Goal: Task Accomplishment & Management: Complete application form

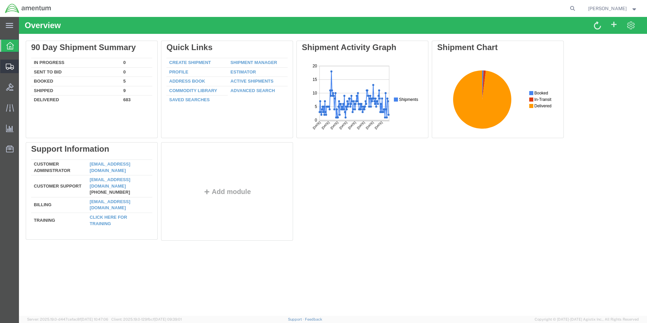
click at [0, 0] on span "Create Shipment" at bounding box center [0, 0] width 0 height 0
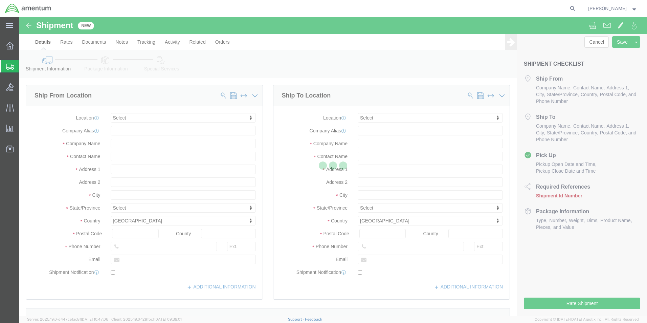
select select
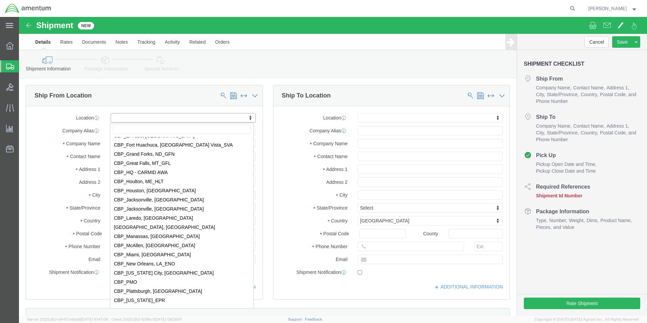
scroll to position [1387, 0]
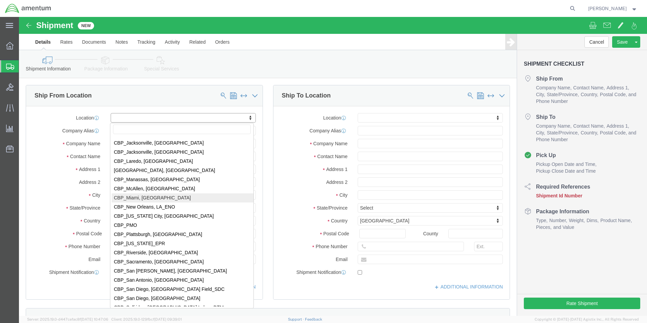
select select "49931"
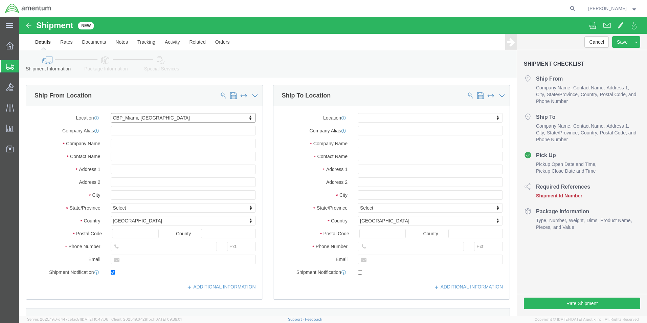
type input "29390 Customs Rd"
type input "Bldg 240, [GEOGRAPHIC_DATA]"
type input "33039"
type input "[PHONE_NUMBER]"
type input "324"
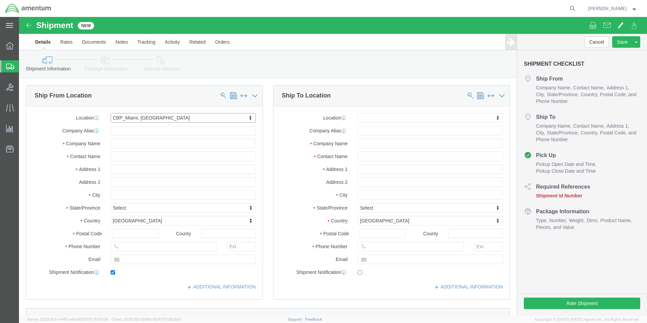
type input "[PERSON_NAME][EMAIL_ADDRESS][PERSON_NAME][DOMAIN_NAME]"
checkbox input "true"
type input "Amentum Services, Inc"
type input "[PERSON_NAME]"
type input "HOMESTEAD"
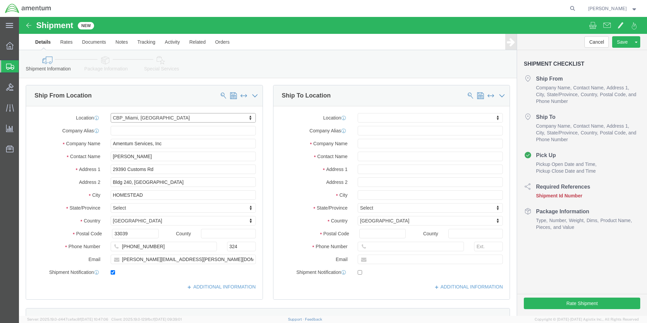
select select "FL"
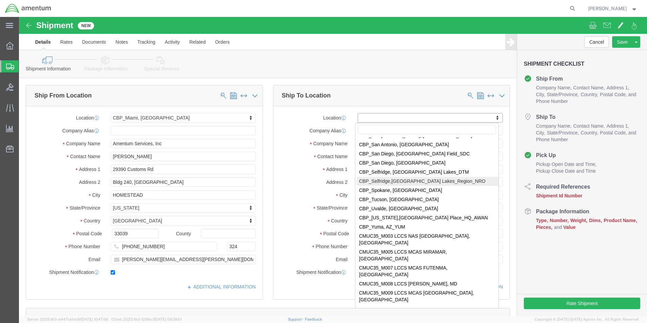
scroll to position [1489, 0]
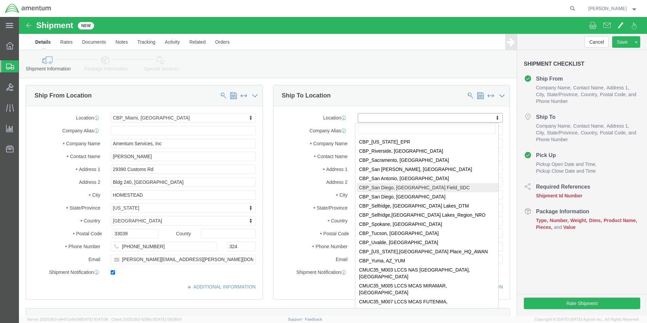
select select "49947"
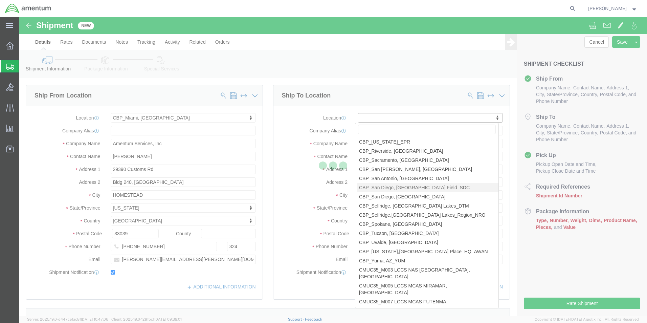
type input "[STREET_ADDRESS]"
type input "92154"
type input "[PHONE_NUMBER]"
type input "[PERSON_NAME][EMAIL_ADDRESS][PERSON_NAME][DOMAIN_NAME]"
checkbox input "true"
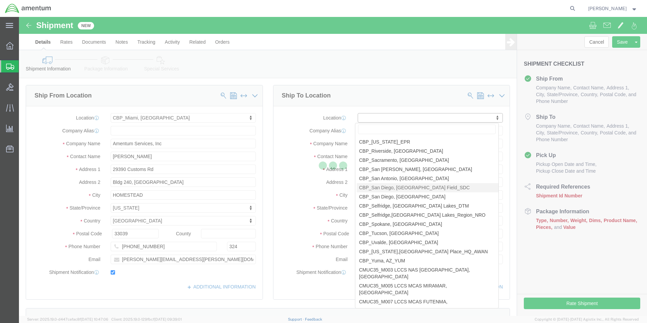
type input "Amentum Services, Inc"
type input "[PERSON_NAME]"
type input "[GEOGRAPHIC_DATA]"
select select "CA"
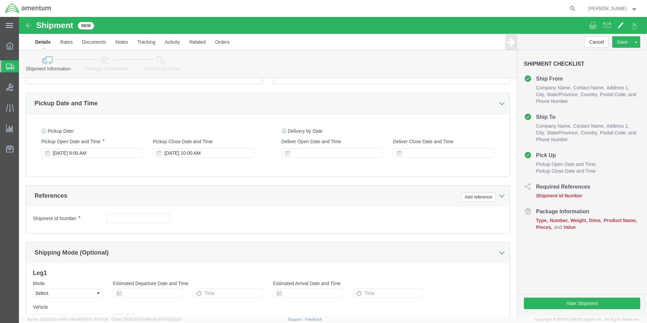
scroll to position [237, 0]
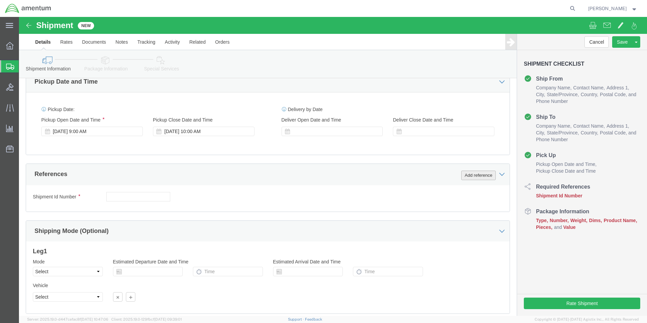
click button "Add reference"
click select "Select Account Type Activity ID Airline Appointment Number ASN Batch Request # …"
select select "DEPT"
click select "Select Account Type Activity ID Airline Appointment Number ASN Batch Request # …"
click input "text"
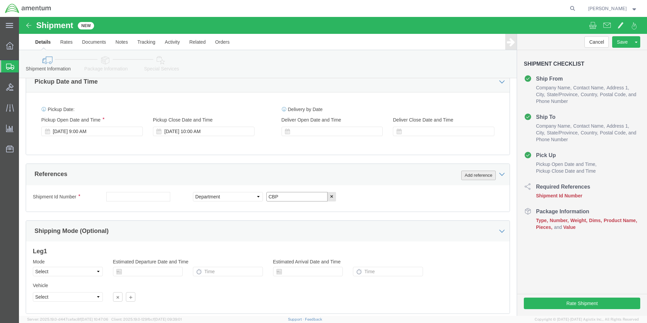
type input "CBP"
click button "Add reference"
click select "Select Account Type Activity ID Airline Appointment Number ASN Batch Request # …"
select select "CUSTREF"
click select "Select Account Type Activity ID Airline Appointment Number ASN Batch Request # …"
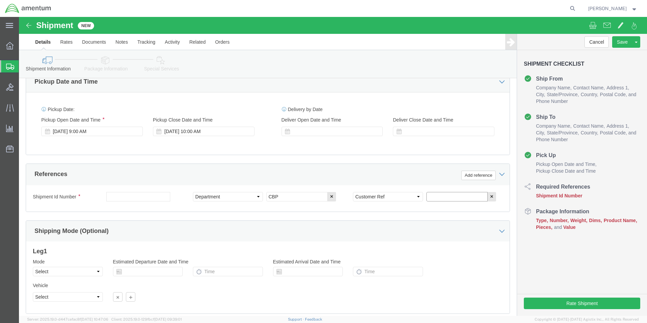
click input "text"
type input "BLOWER ASSY"
click button "Add reference"
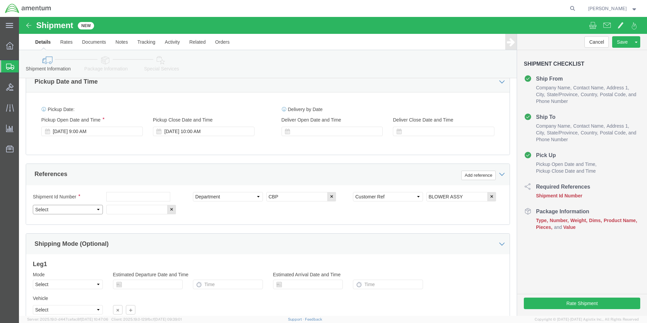
click select "Select Account Type Activity ID Airline Appointment Number ASN Batch Request # …"
select select "PROJNUM"
click select "Select Account Type Activity ID Airline Appointment Number ASN Batch Request # …"
click input "text"
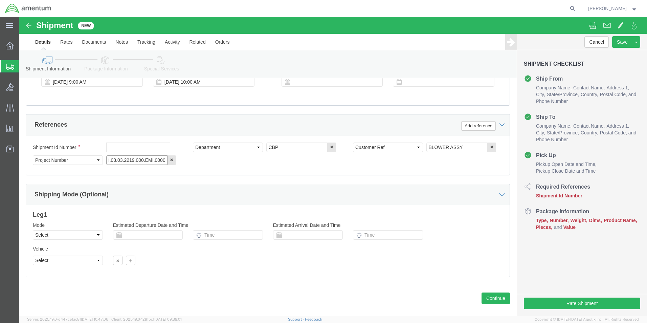
scroll to position [295, 0]
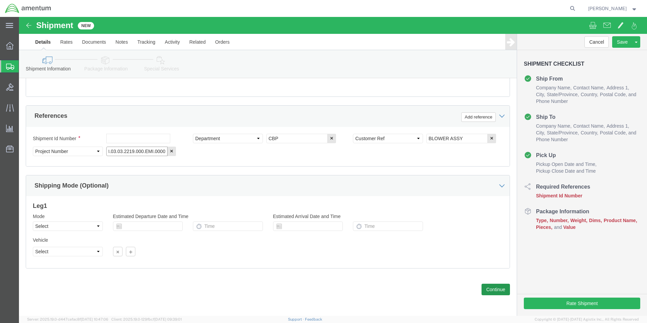
type input "6118.03.03.2219.000.EMI.0000"
click button "Continue"
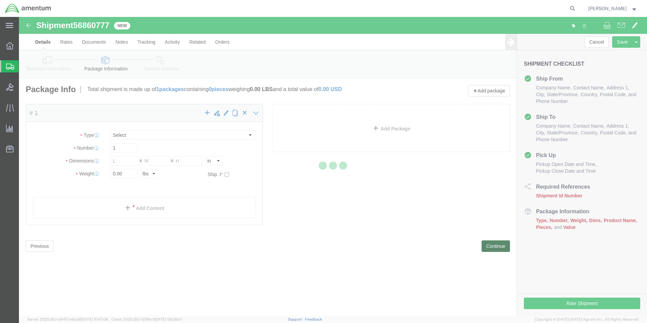
select select "CBOX"
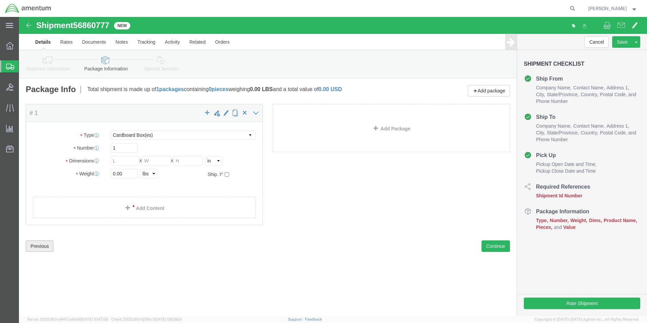
click button "Previous"
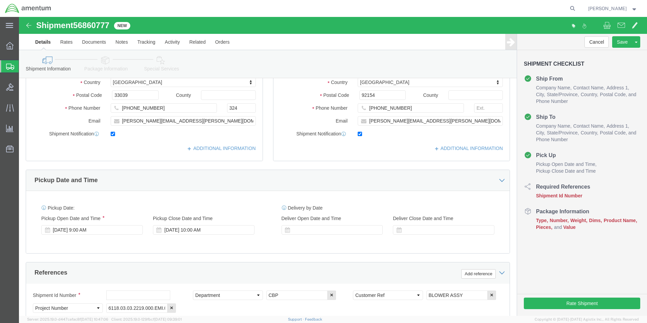
scroll to position [169, 0]
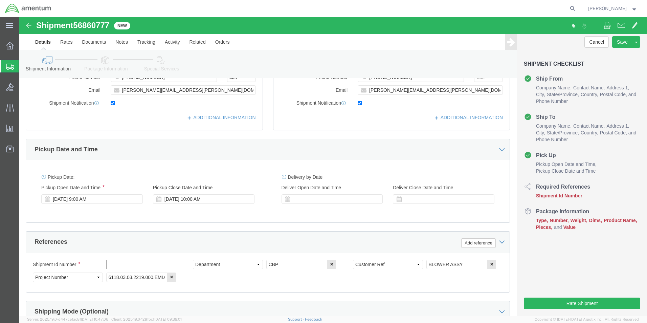
click input "text"
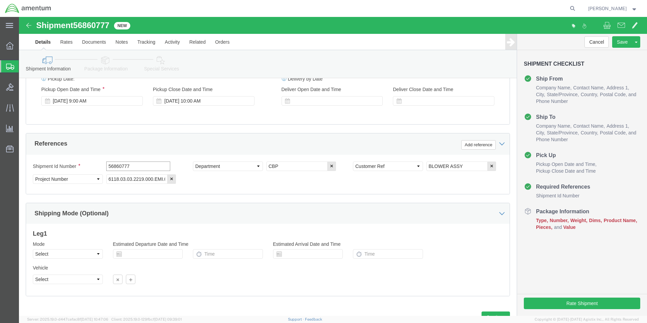
scroll to position [271, 0]
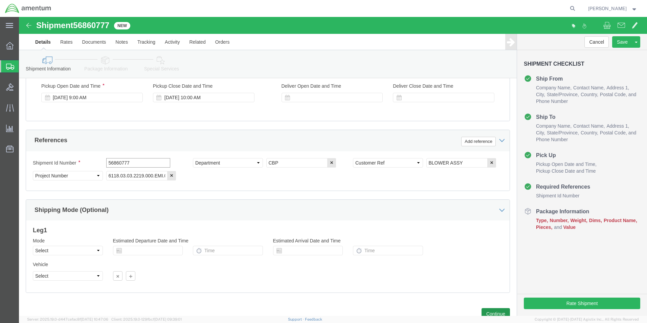
type input "56860777"
click button "Continue"
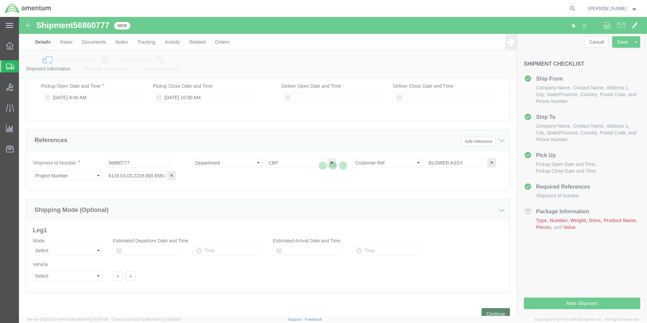
scroll to position [0, 0]
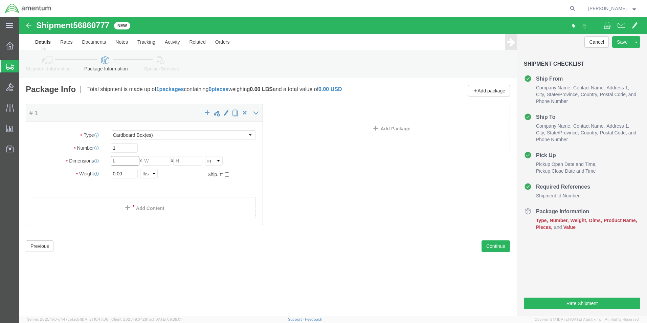
click input "text"
type input "10"
click input "text"
type input "10"
click input "text"
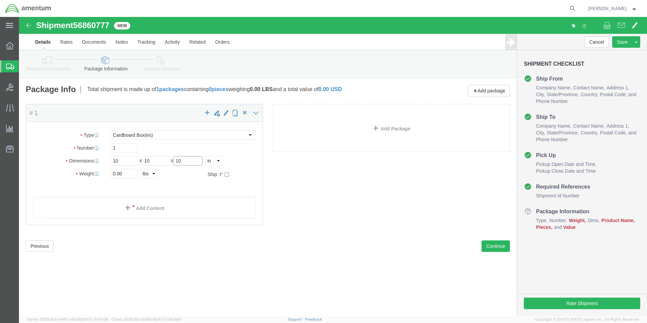
type input "10"
click input "0.00"
type input "6.00"
click span
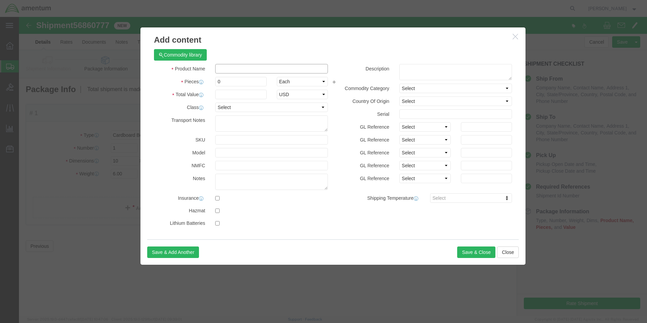
click input "text"
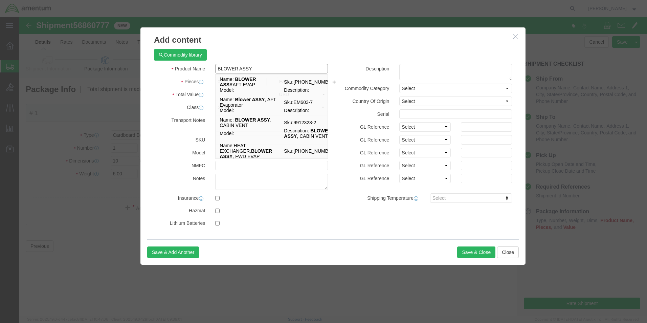
type input "BLOWER ASSY"
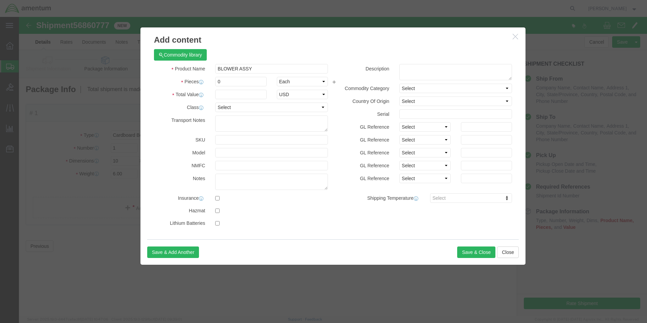
click div "BLOWER ASSY BLOWER ASSY"
click input "0"
type input "1"
click input "text"
type input "3000.00"
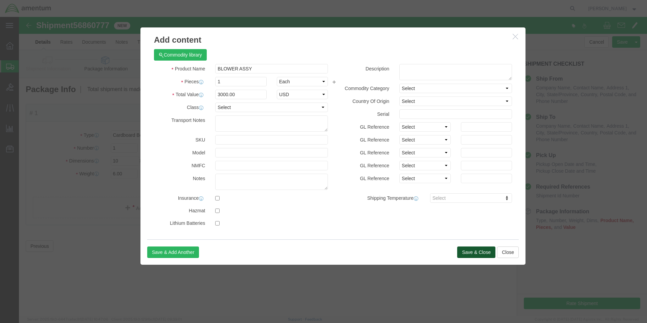
click button "Save & Close"
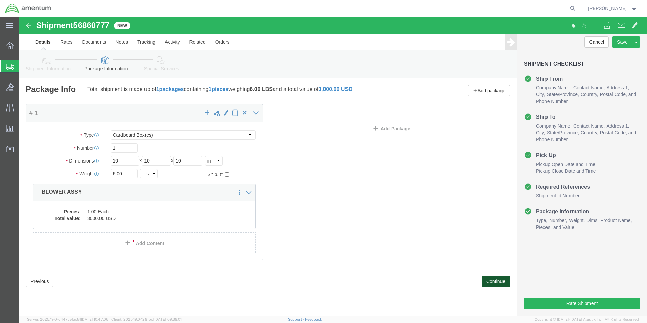
click button "Continue"
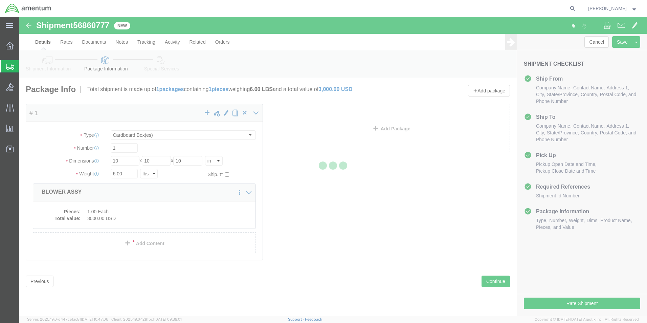
select select
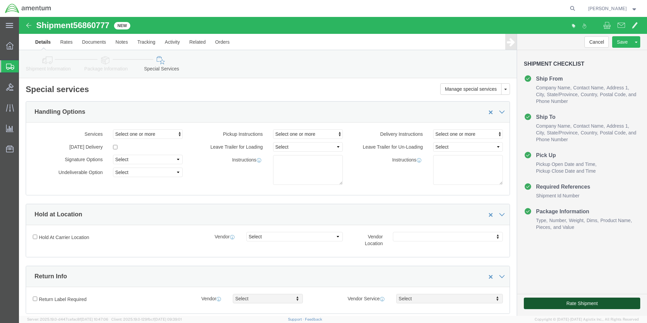
click button "Rate Shipment"
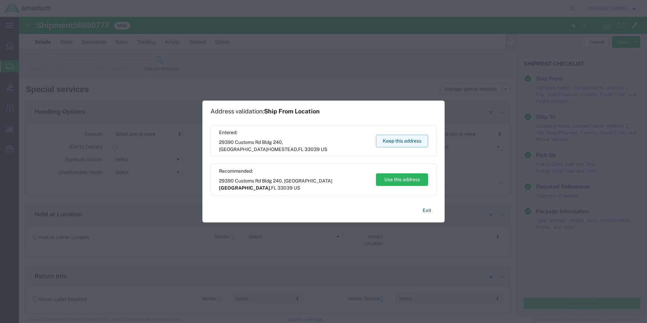
click at [403, 141] on button "Keep this address" at bounding box center [402, 141] width 52 height 13
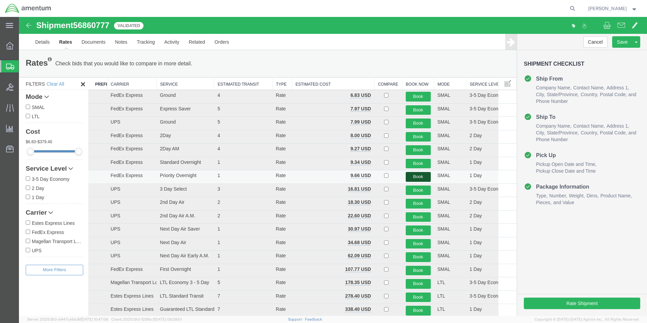
click at [415, 176] on button "Book" at bounding box center [418, 177] width 25 height 10
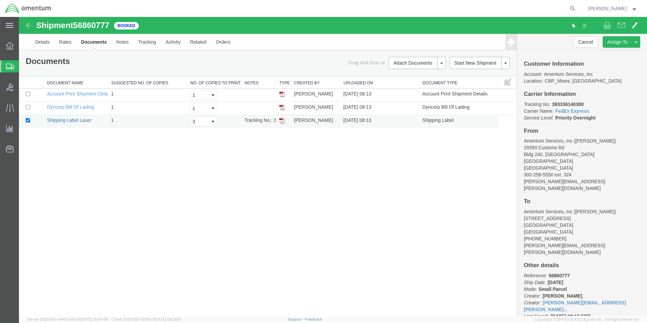
click at [57, 121] on link "Shipping Label Laser" at bounding box center [69, 119] width 45 height 5
